Goal: Task Accomplishment & Management: Use online tool/utility

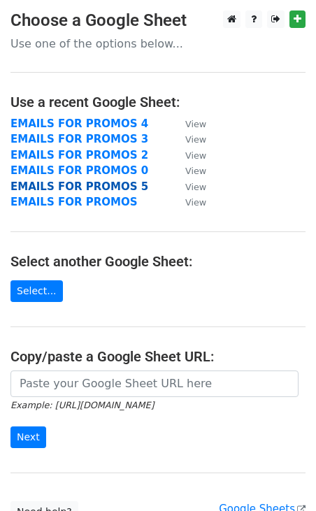
click at [89, 188] on strong "EMAILS FOR PROMOS 5" at bounding box center [79, 186] width 138 height 13
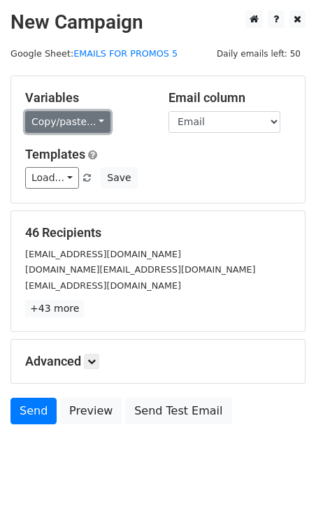
click at [76, 121] on link "Copy/paste..." at bounding box center [67, 122] width 85 height 22
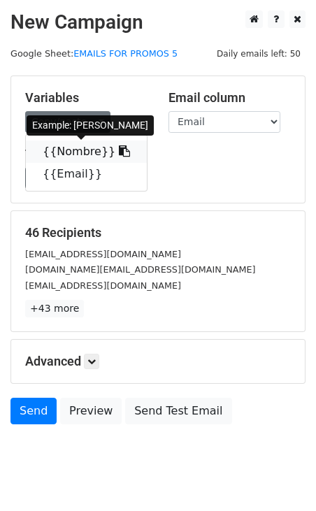
click at [65, 150] on link "{{Nombre}}" at bounding box center [86, 151] width 121 height 22
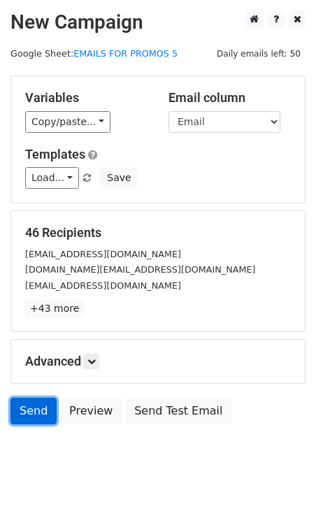
click at [28, 411] on link "Send" at bounding box center [33, 411] width 46 height 27
